Goal: Understand process/instructions: Learn how to perform a task or action

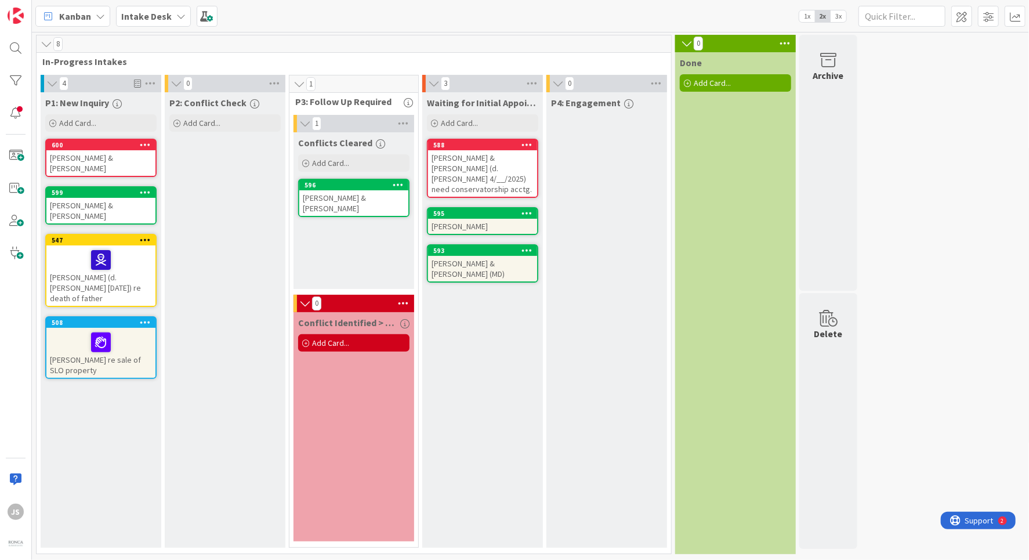
click at [178, 14] on icon at bounding box center [180, 16] width 9 height 9
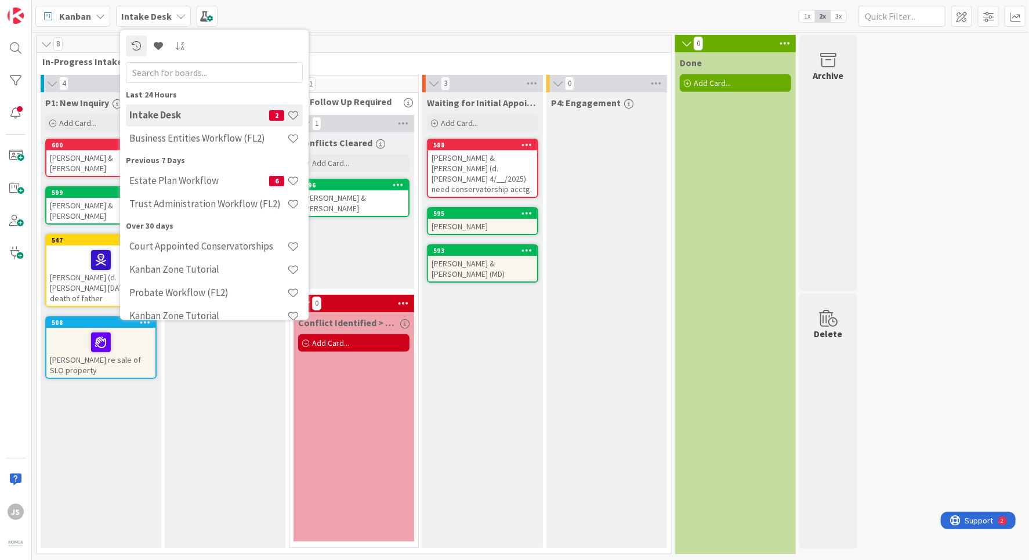
scroll to position [35, 0]
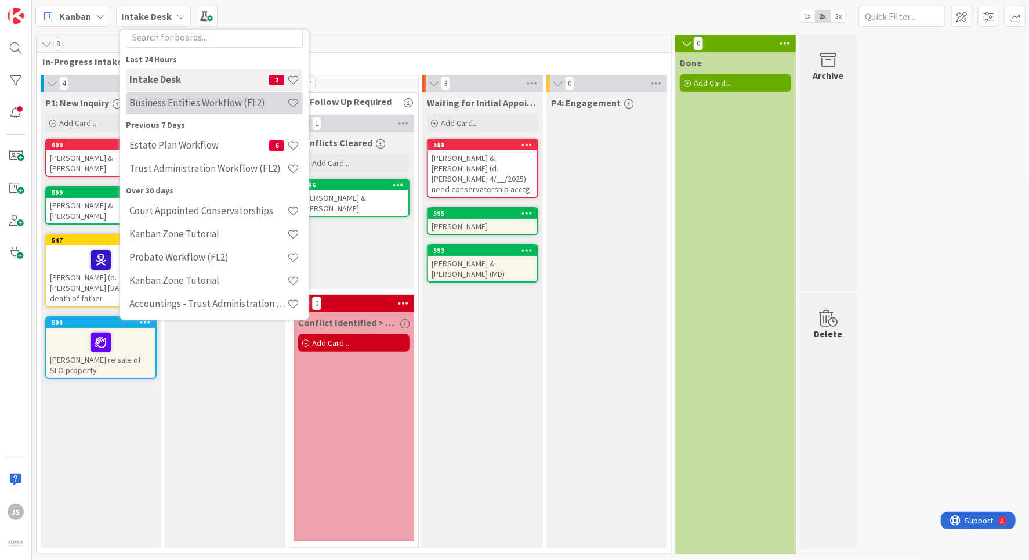
click at [158, 100] on h4 "Business Entities Workflow (FL2)" at bounding box center [208, 103] width 158 height 12
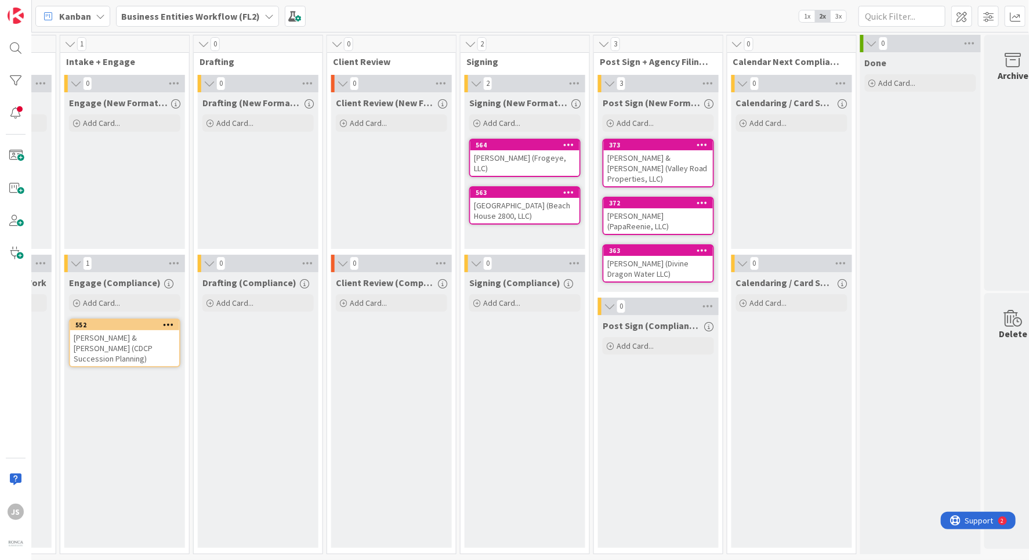
scroll to position [0, 631]
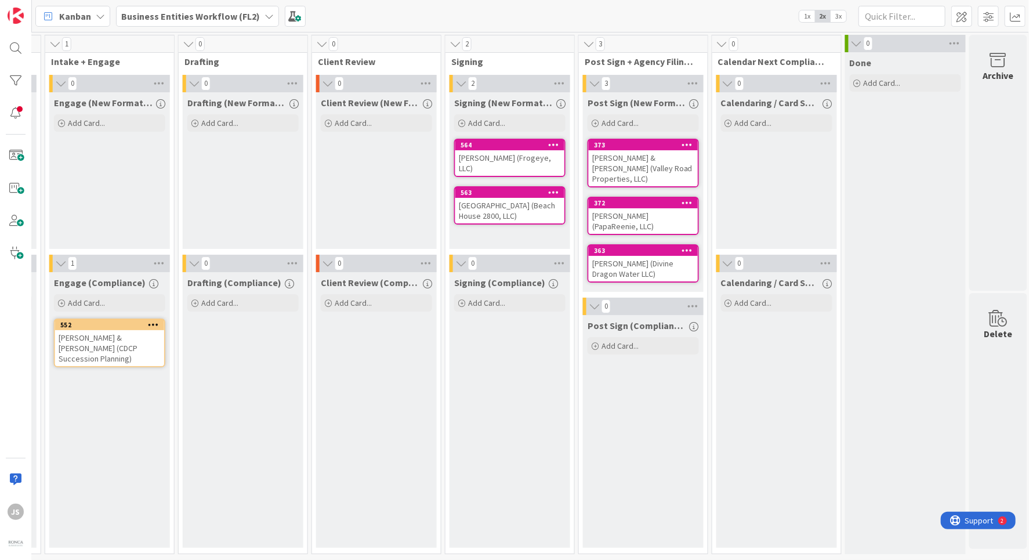
click at [265, 15] on icon at bounding box center [269, 16] width 9 height 9
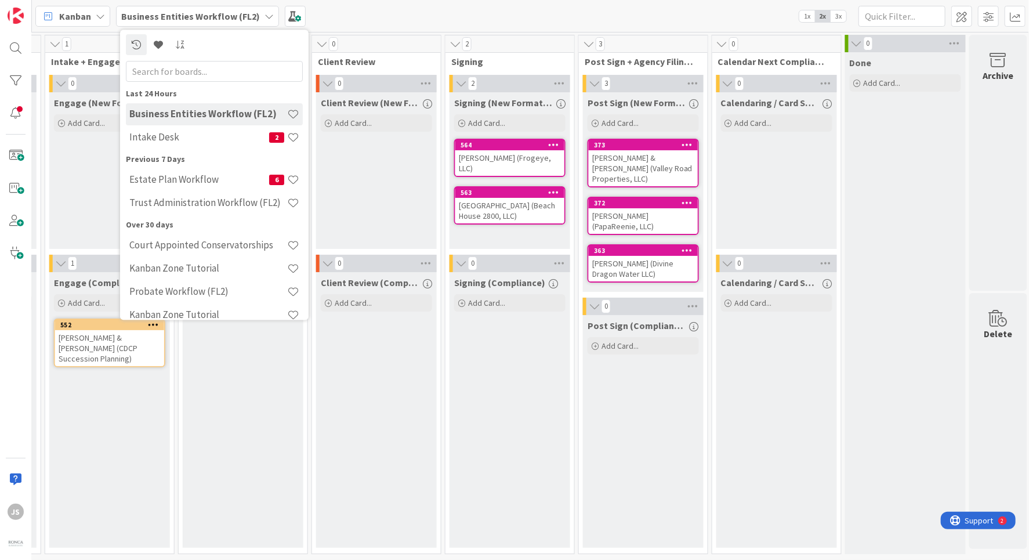
scroll to position [0, 0]
click at [151, 143] on h4 "Intake Desk" at bounding box center [199, 139] width 140 height 12
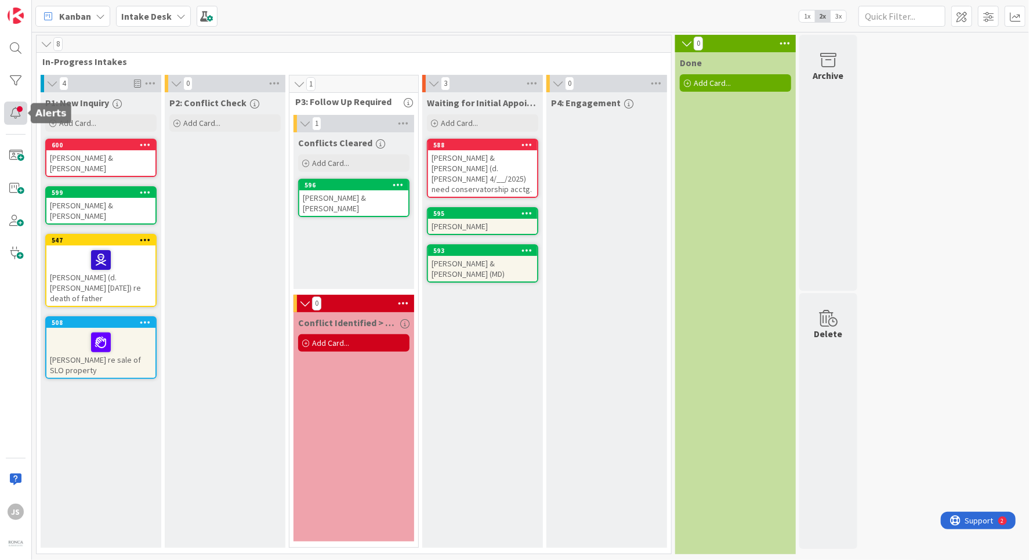
click at [15, 110] on div at bounding box center [15, 113] width 23 height 23
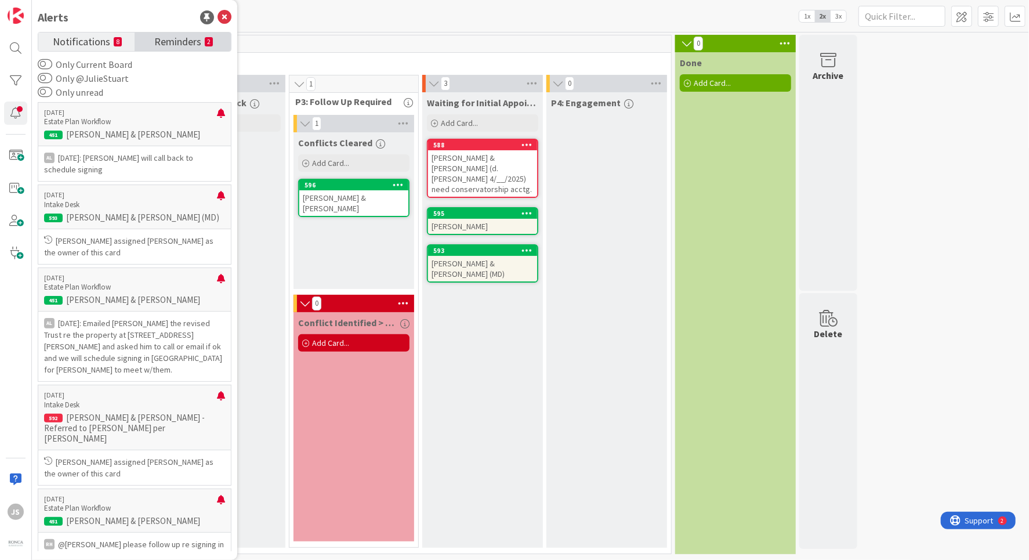
click at [189, 43] on span "Reminders" at bounding box center [177, 40] width 47 height 16
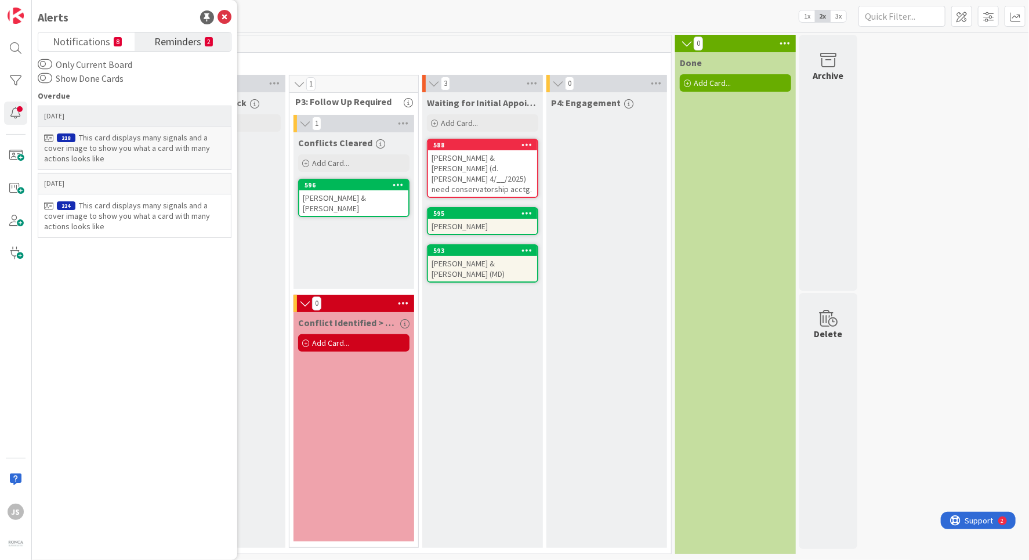
click at [123, 141] on div "This card displays many signals and a cover image to show you what a card with …" at bounding box center [134, 147] width 181 height 31
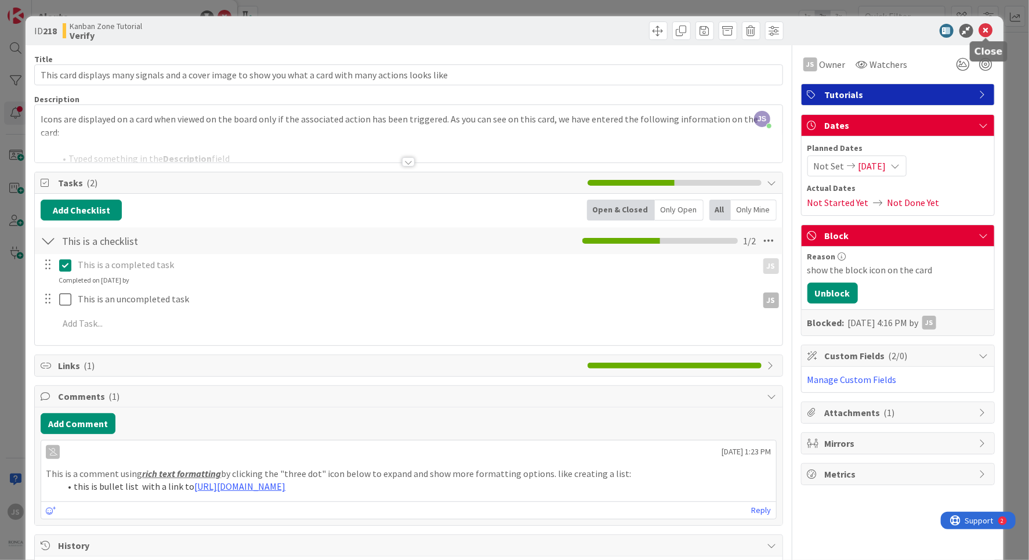
click at [986, 30] on icon at bounding box center [987, 31] width 14 height 14
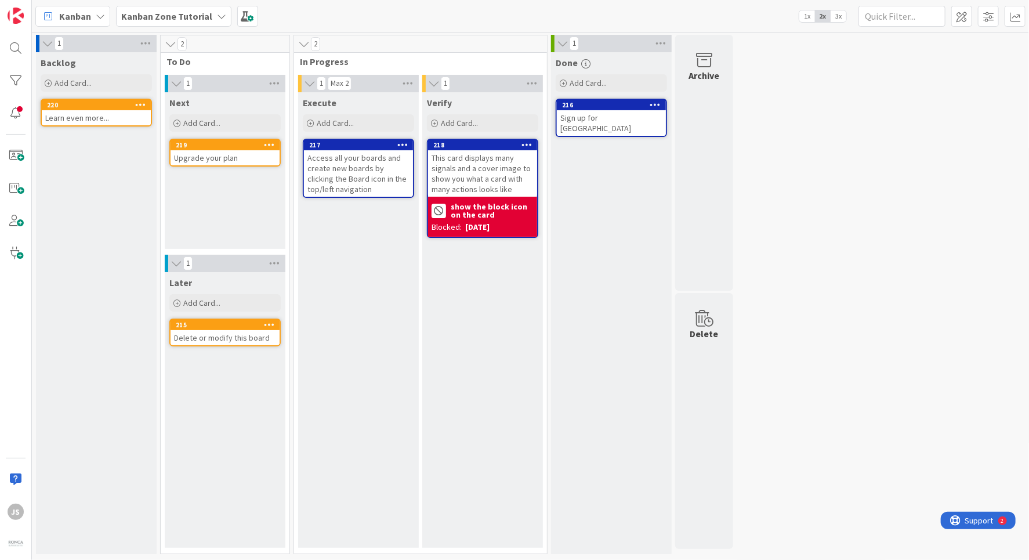
click at [222, 15] on div "Kanban Zone Tutorial" at bounding box center [173, 16] width 115 height 21
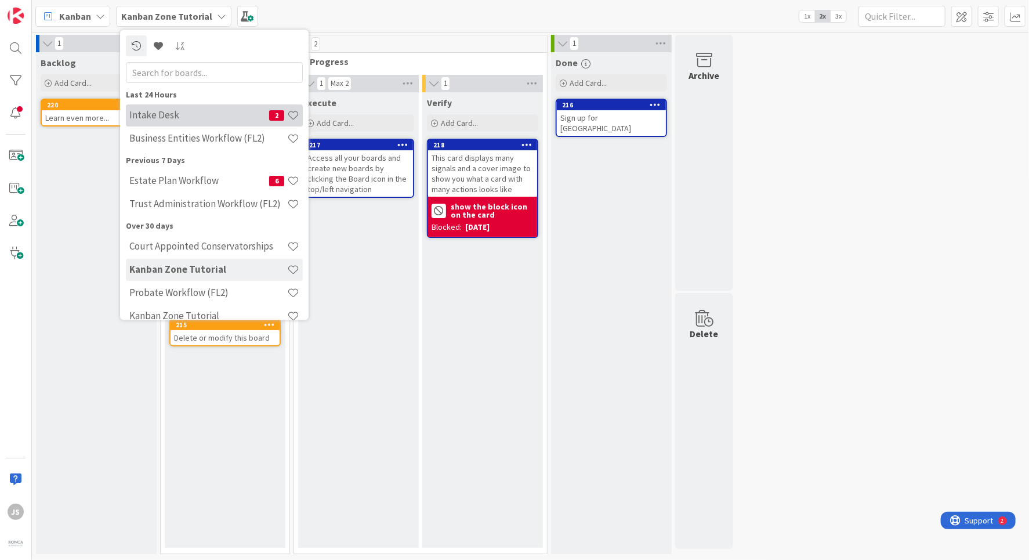
click at [159, 115] on h4 "Intake Desk" at bounding box center [199, 116] width 140 height 12
